Goal: Transaction & Acquisition: Purchase product/service

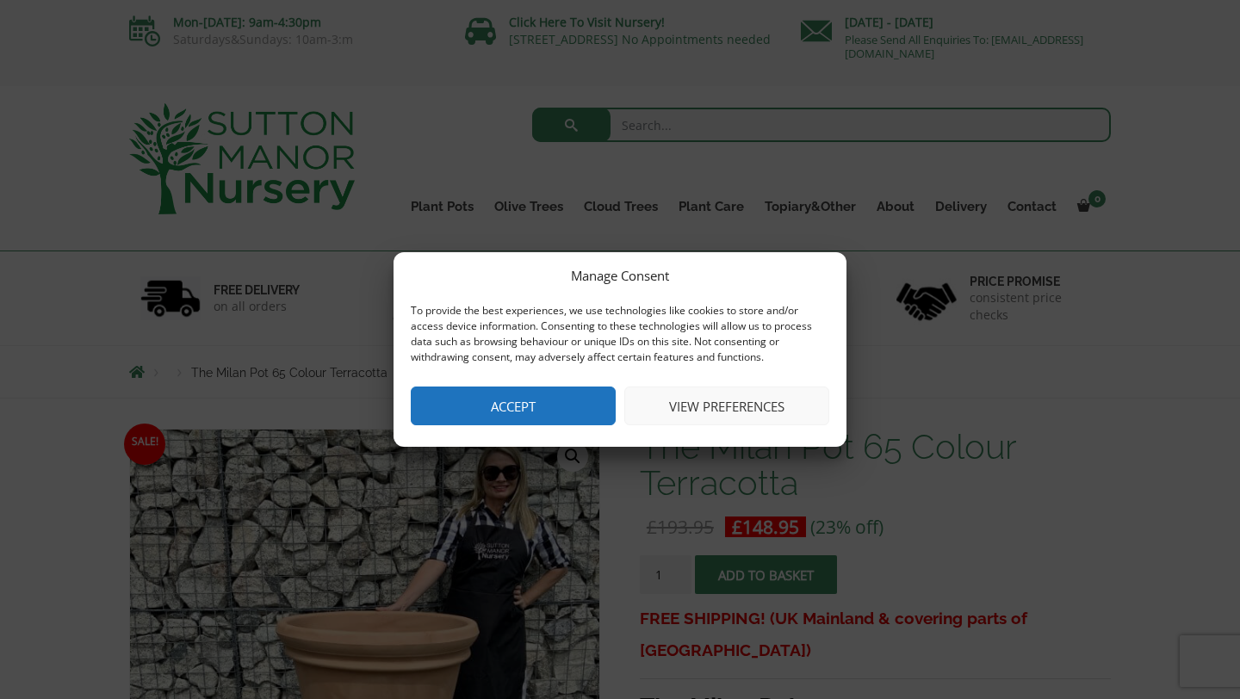
click at [578, 413] on button "Accept" at bounding box center [513, 406] width 205 height 39
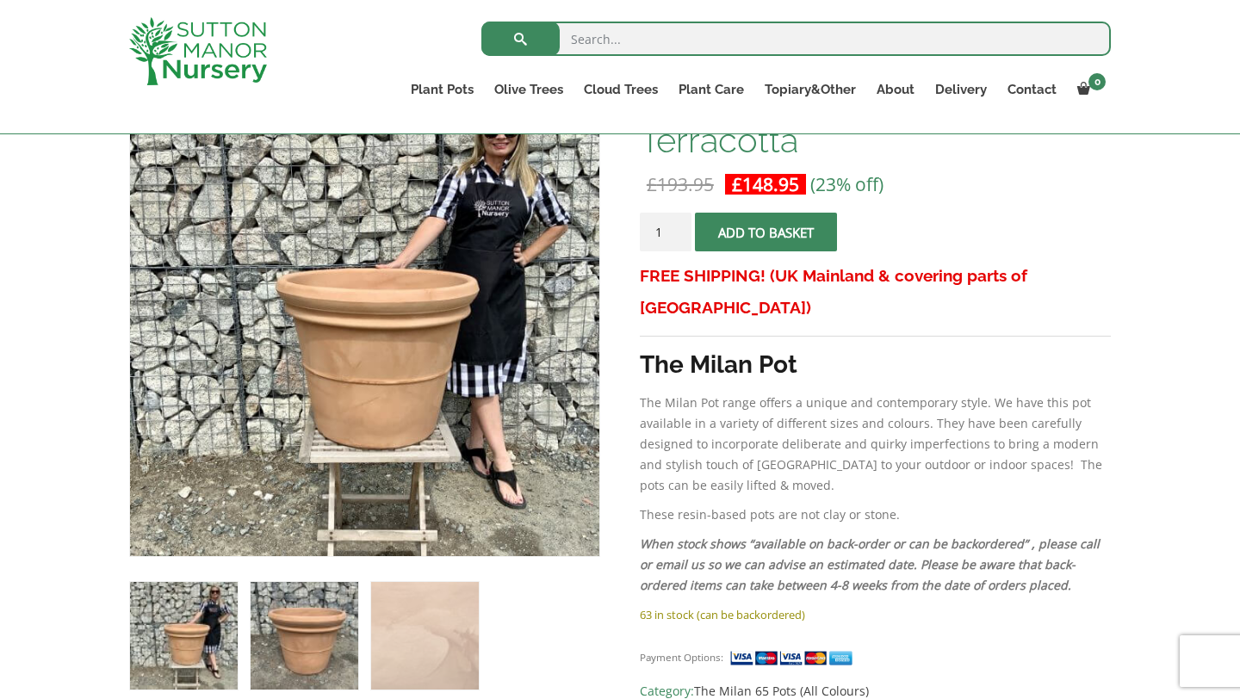
scroll to position [307, 0]
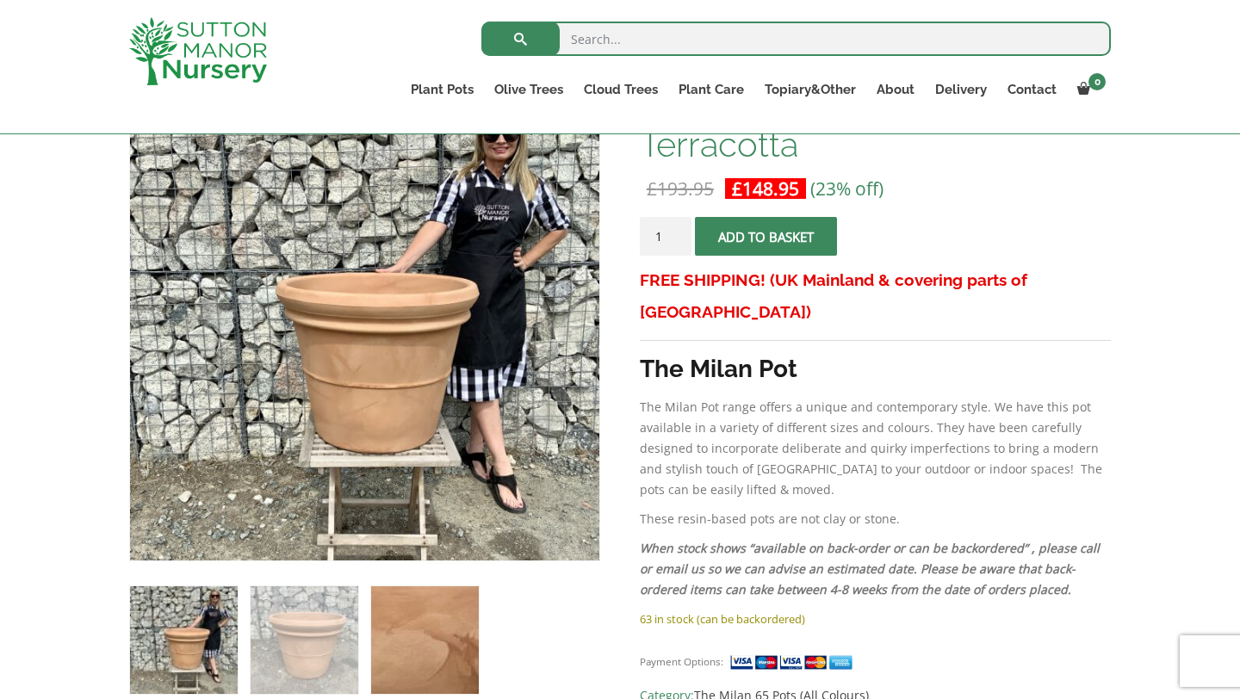
click at [436, 663] on img at bounding box center [425, 641] width 108 height 108
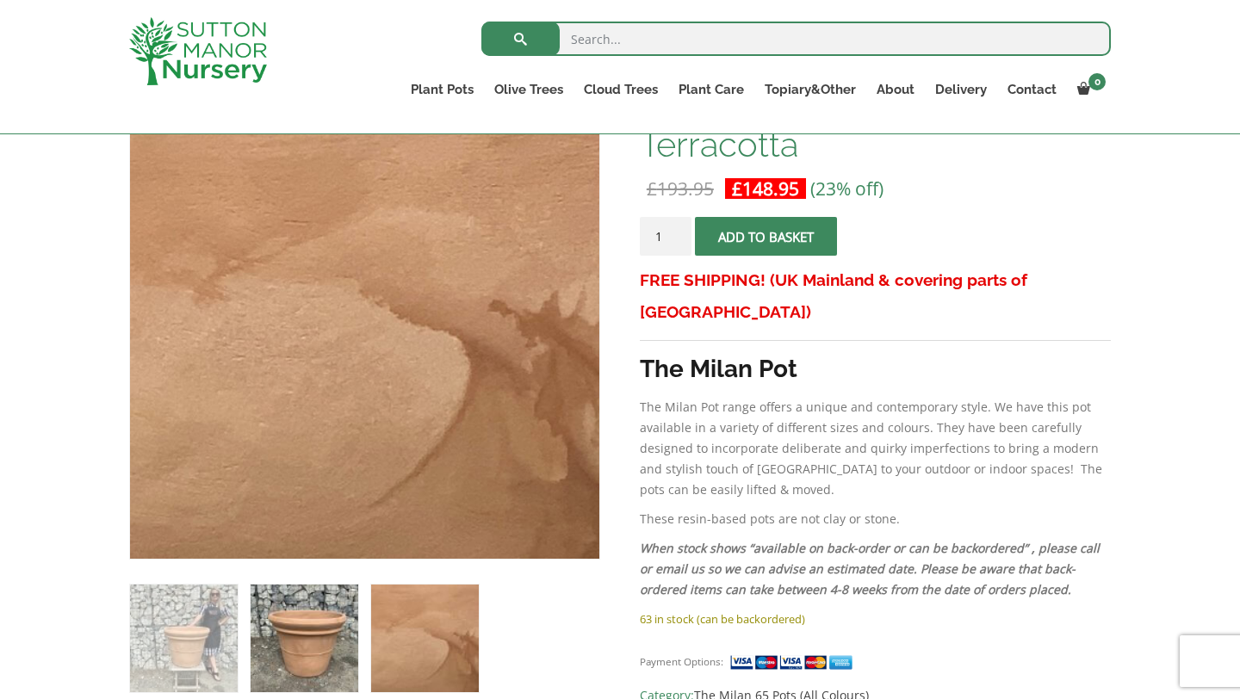
click at [292, 635] on img at bounding box center [305, 639] width 108 height 108
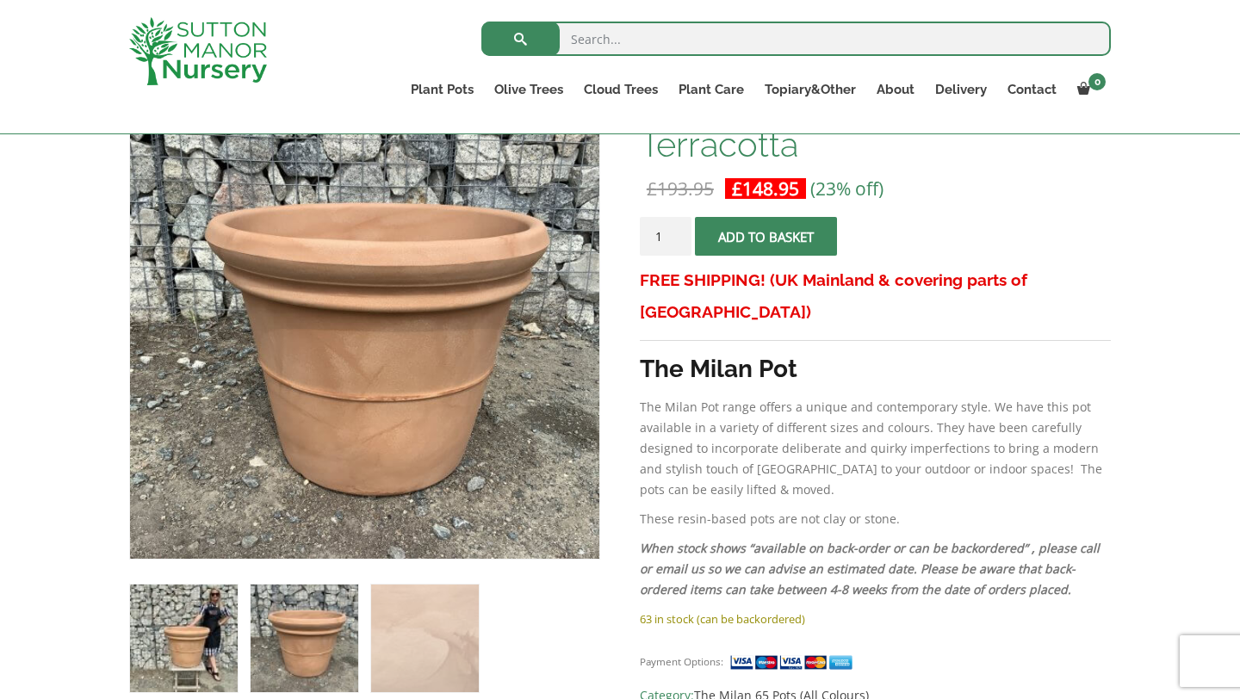
click at [206, 623] on img at bounding box center [184, 639] width 108 height 108
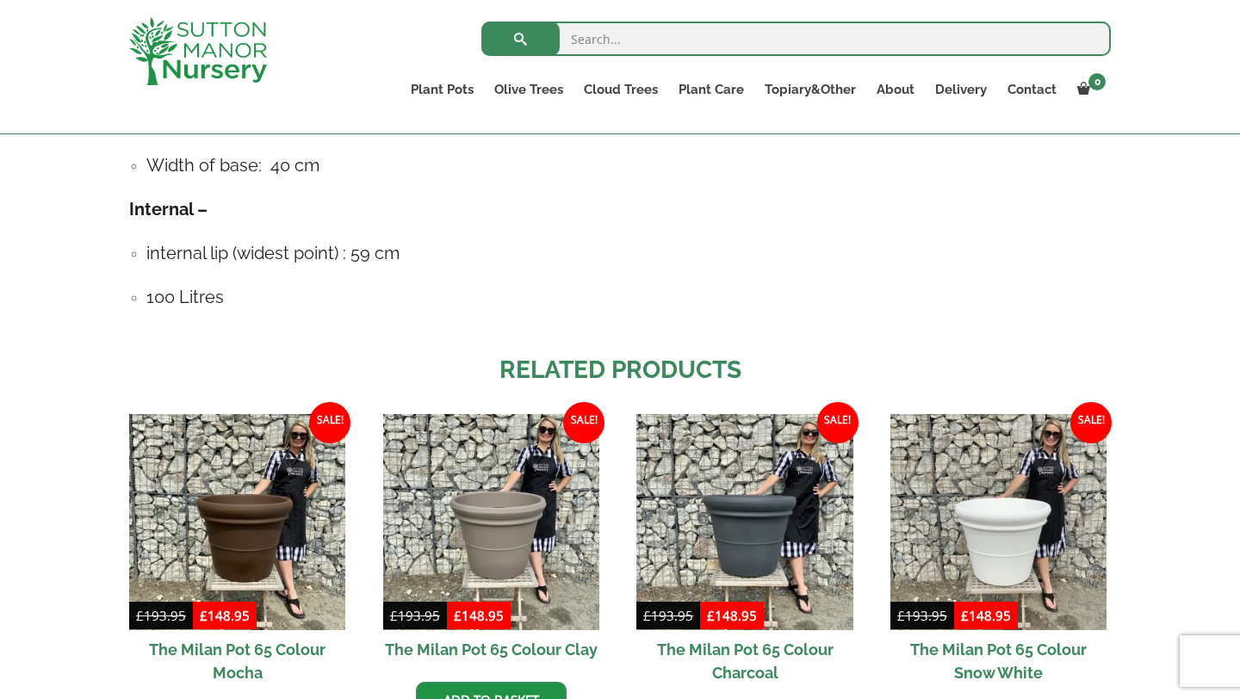
scroll to position [0, 0]
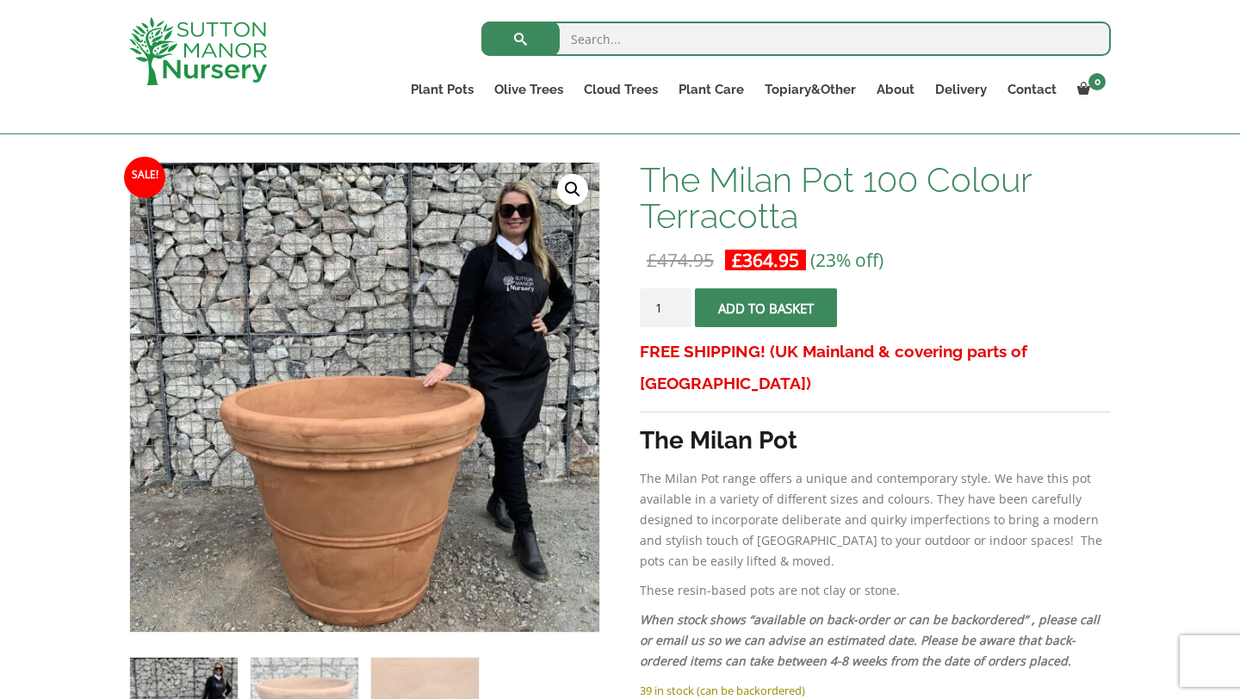
scroll to position [235, 0]
